Goal: Check status

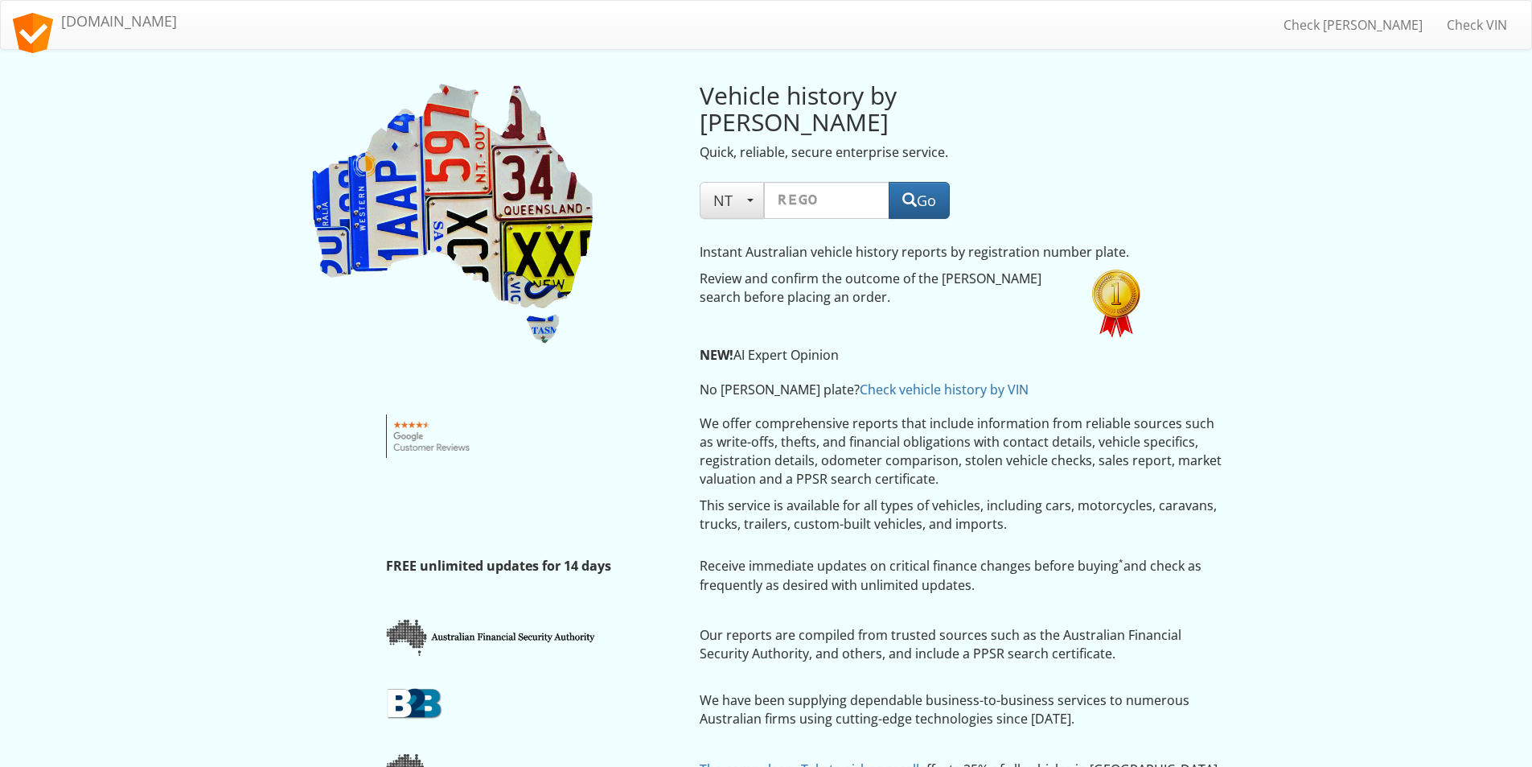
select select "NT"
click at [812, 182] on input "text" at bounding box center [826, 200] width 125 height 37
type input "CD40XT"
click at [923, 182] on button "Go" at bounding box center [919, 200] width 61 height 37
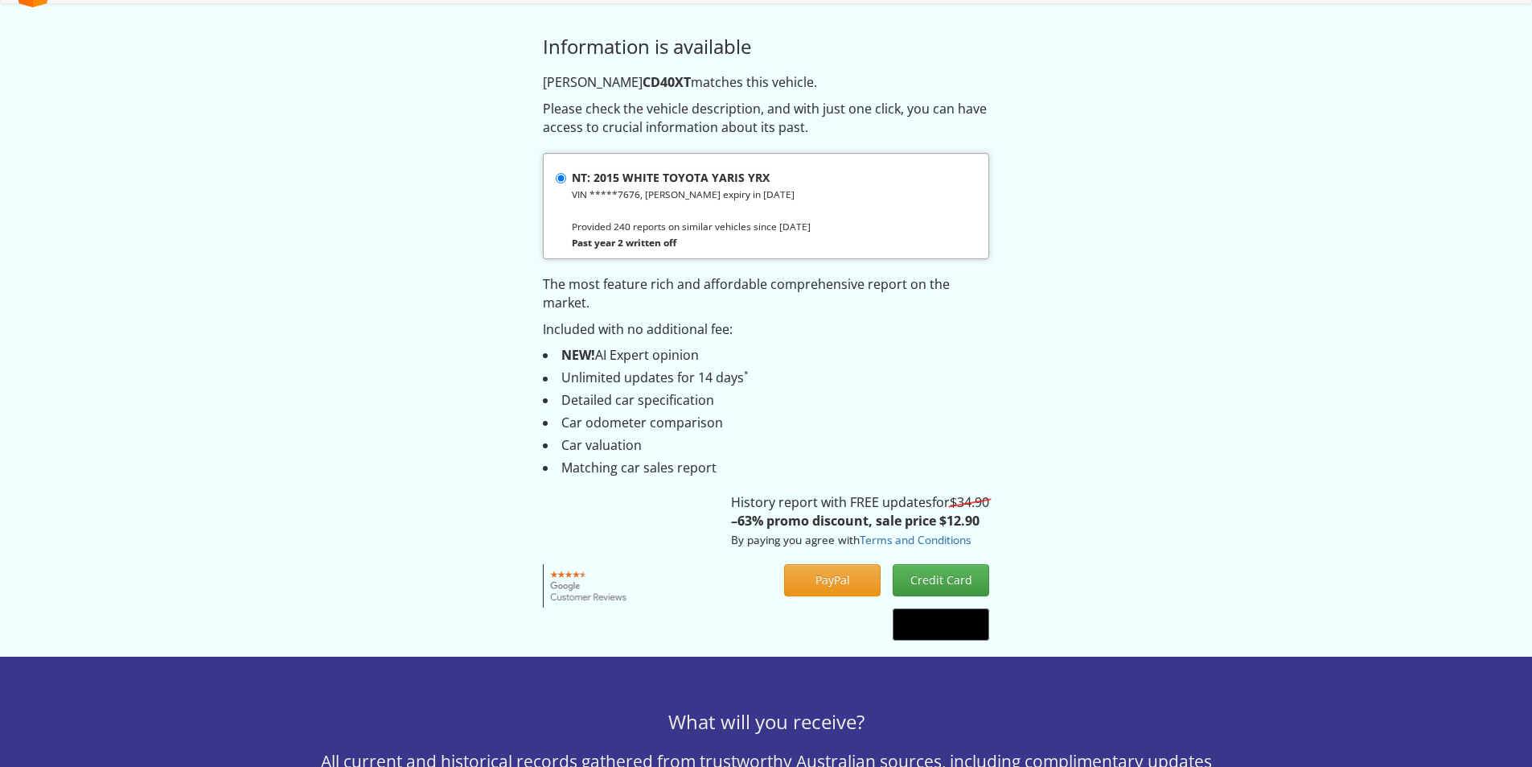
scroll to position [80, 0]
